Goal: Register for event/course

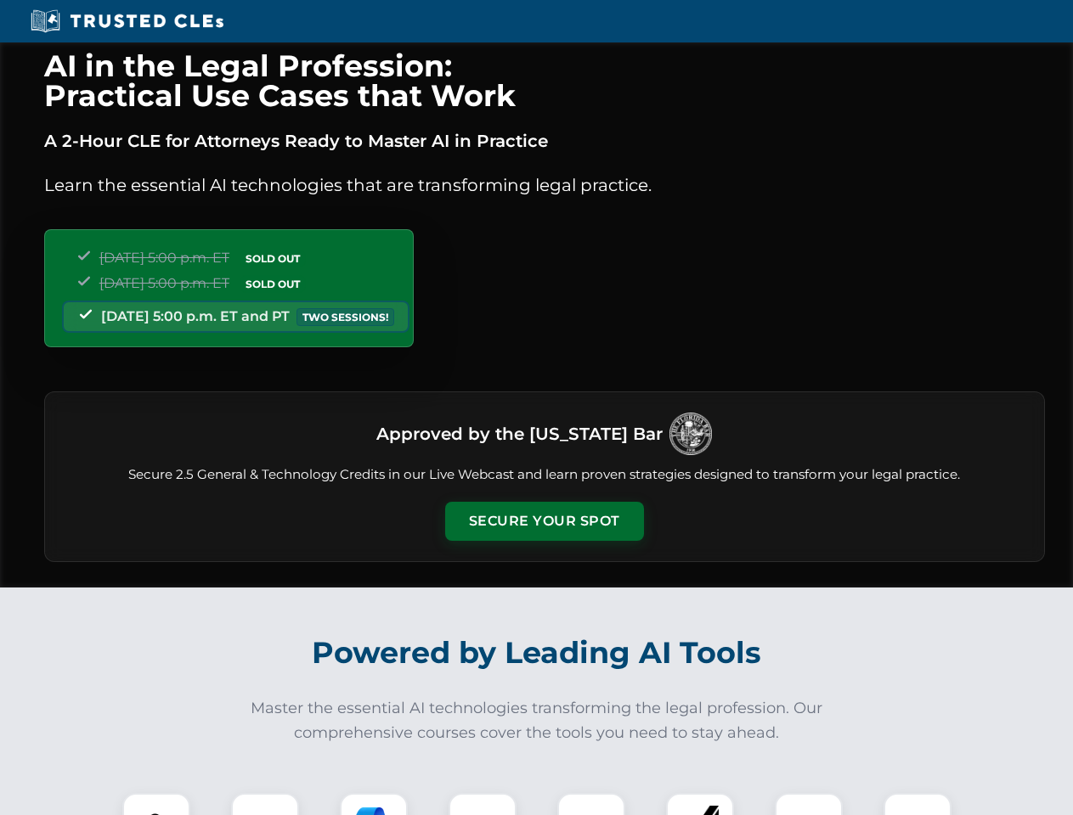
click at [544, 521] on button "Secure Your Spot" at bounding box center [544, 521] width 199 height 39
click at [156, 804] on img at bounding box center [156, 827] width 49 height 49
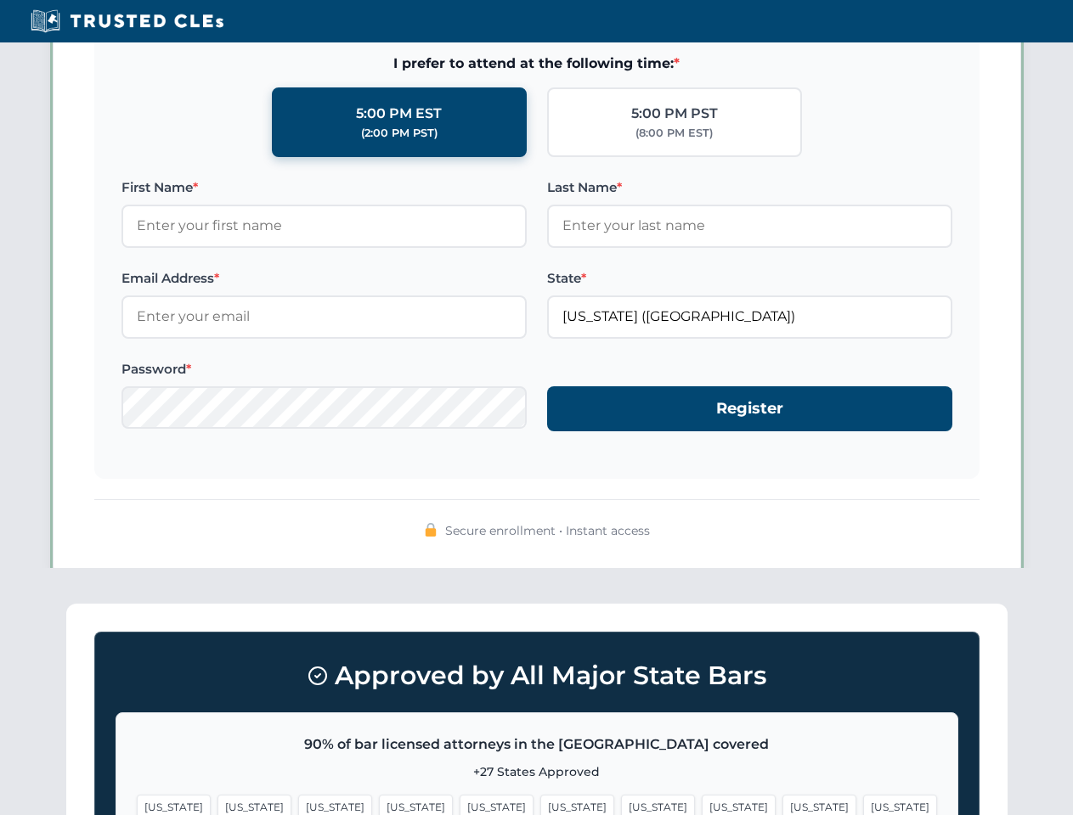
click at [621, 804] on span "[US_STATE]" at bounding box center [658, 807] width 74 height 25
click at [782, 804] on span "[US_STATE]" at bounding box center [819, 807] width 74 height 25
